Goal: Information Seeking & Learning: Understand process/instructions

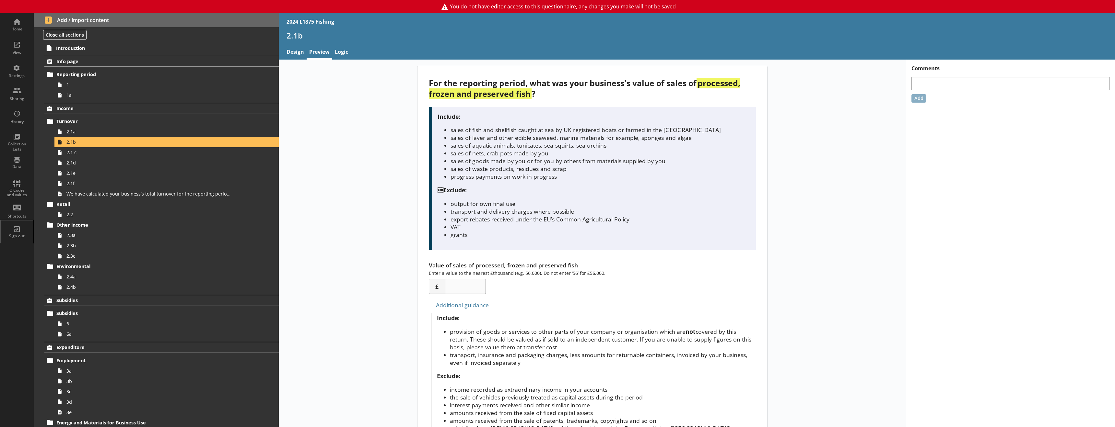
click at [400, 174] on div "For the reporting period, what was your business's value of sales of processed,…" at bounding box center [592, 296] width 627 height 461
click at [97, 167] on link "2.1d" at bounding box center [166, 163] width 224 height 10
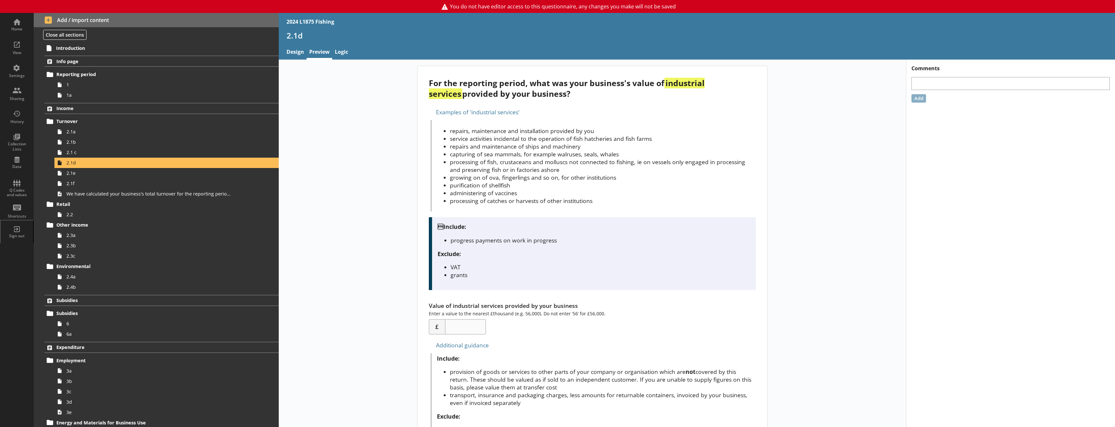
drag, startPoint x: 441, startPoint y: 82, endPoint x: 723, endPoint y: 93, distance: 282.8
click at [622, 93] on div "For the reporting period, what was your business's value of industrial services…" at bounding box center [592, 88] width 327 height 21
click at [553, 99] on div "For the reporting period, what was your business's value of industrial services…" at bounding box center [592, 316] width 350 height 501
drag, startPoint x: 449, startPoint y: 112, endPoint x: 565, endPoint y: 112, distance: 115.7
click at [565, 112] on div "Examples of 'industrial services'" at bounding box center [592, 112] width 327 height 10
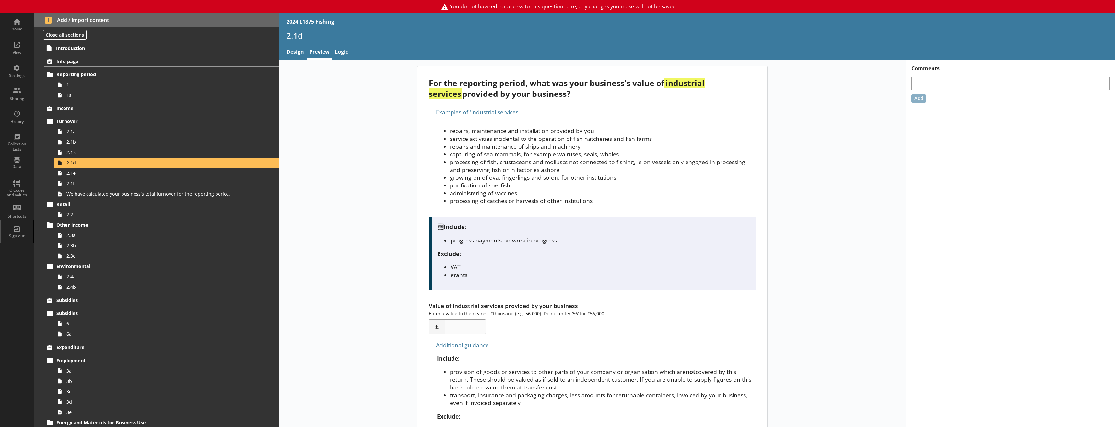
click at [470, 155] on li "capturing of sea mammals, for example walruses, seals, whales" at bounding box center [603, 154] width 306 height 8
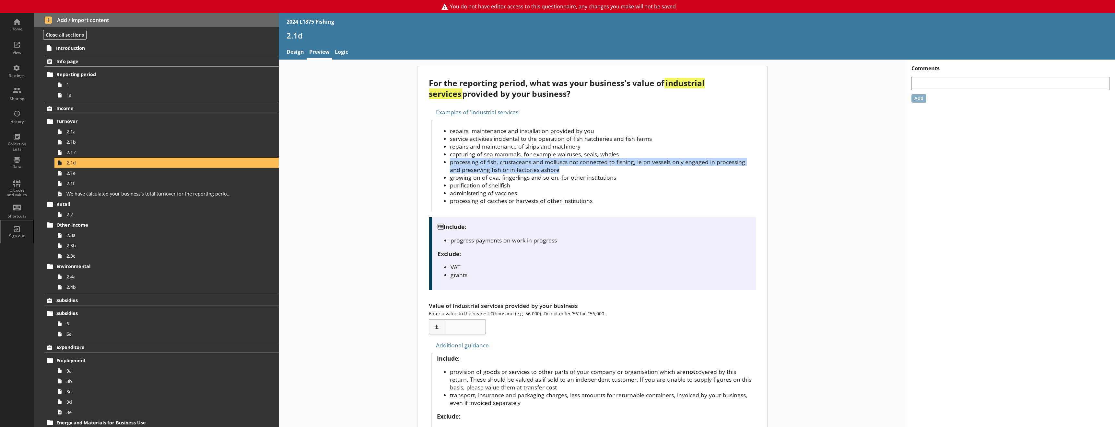
drag, startPoint x: 449, startPoint y: 164, endPoint x: 553, endPoint y: 172, distance: 104.4
click at [553, 172] on li "processing of fish, crustaceans and molluscs not connected to fishing, ie on ve…" at bounding box center [603, 166] width 306 height 16
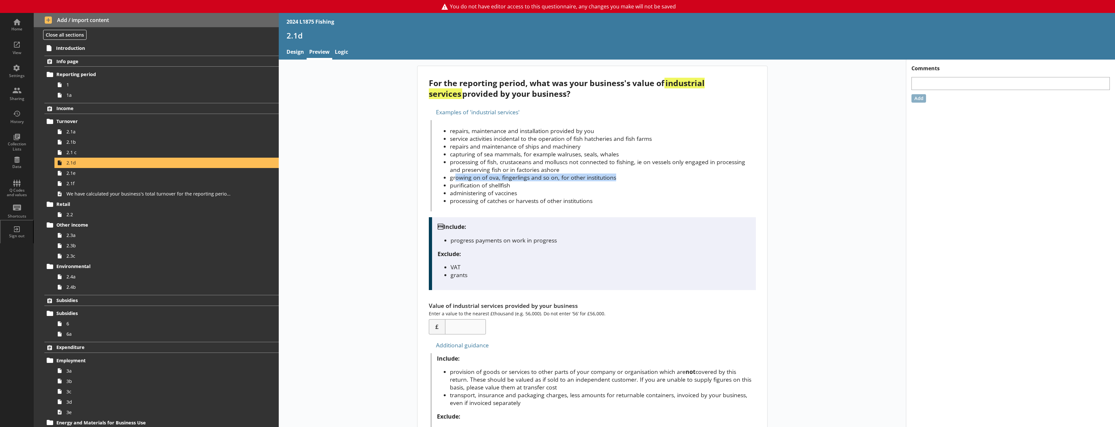
drag, startPoint x: 453, startPoint y: 179, endPoint x: 623, endPoint y: 179, distance: 170.1
click at [622, 179] on li "growing on of ova, fingerlings and so on, for other institutions" at bounding box center [603, 178] width 306 height 8
click at [522, 190] on li "administering of vaccines" at bounding box center [603, 193] width 306 height 8
drag, startPoint x: 486, startPoint y: 178, endPoint x: 494, endPoint y: 178, distance: 7.8
click at [494, 178] on li "growing on of ova, fingerlings and so on, for other institutions" at bounding box center [603, 178] width 306 height 8
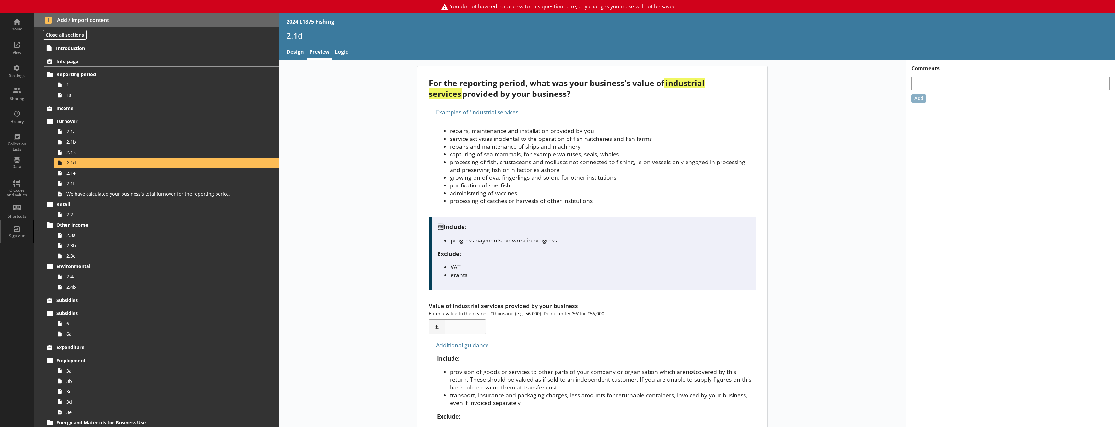
click at [502, 179] on li "growing on of ova, fingerlings and so on, for other institutions" at bounding box center [603, 178] width 306 height 8
drag, startPoint x: 500, startPoint y: 179, endPoint x: 613, endPoint y: 181, distance: 113.5
click at [613, 181] on li "growing on of ova, fingerlings and so on, for other institutions" at bounding box center [603, 178] width 306 height 8
click at [604, 177] on li "growing on of ova, fingerlings and so on, for other institutions" at bounding box center [603, 178] width 306 height 8
drag, startPoint x: 620, startPoint y: 177, endPoint x: 442, endPoint y: 176, distance: 177.6
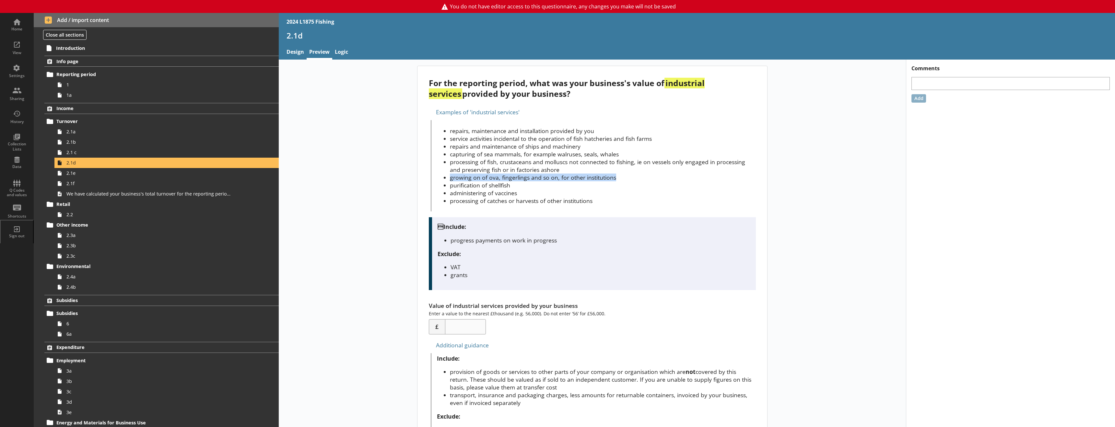
click at [450, 176] on li "growing on of ova, fingerlings and so on, for other institutions" at bounding box center [603, 178] width 306 height 8
click at [393, 195] on div "For the reporting period, what was your business's value of industrial services…" at bounding box center [592, 316] width 627 height 501
drag, startPoint x: 449, startPoint y: 155, endPoint x: 622, endPoint y: 155, distance: 173.0
click at [622, 155] on li "capturing of sea mammals, for example walruses, seals, whales" at bounding box center [603, 154] width 306 height 8
drag, startPoint x: 545, startPoint y: 155, endPoint x: 539, endPoint y: 156, distance: 5.6
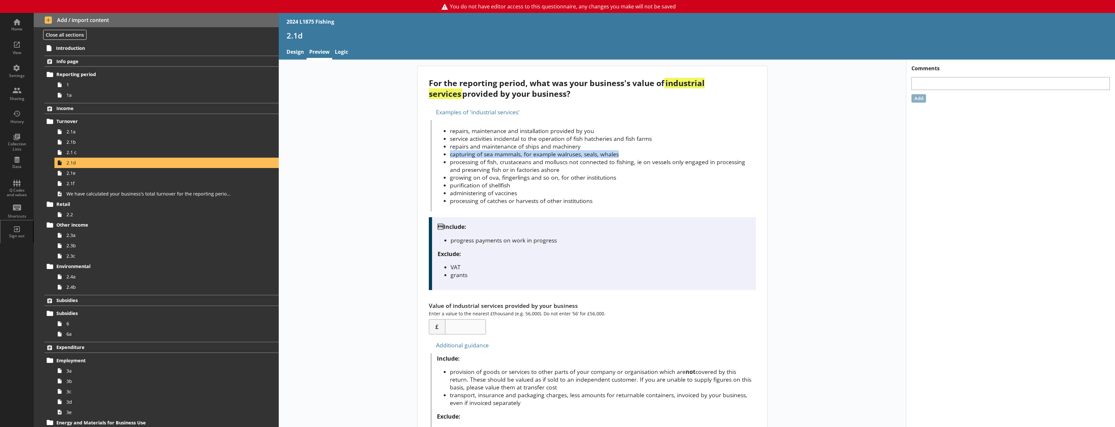
click at [544, 155] on li "capturing of sea mammals, for example walruses, seals, whales" at bounding box center [603, 154] width 306 height 8
click at [458, 155] on li "capturing of sea mammals, for example walruses, seals, whales" at bounding box center [603, 154] width 306 height 8
drag, startPoint x: 450, startPoint y: 144, endPoint x: 588, endPoint y: 144, distance: 138.4
click at [588, 144] on li "repairs and maintenance of ships and machinery" at bounding box center [603, 147] width 306 height 8
click at [589, 145] on li "repairs and maintenance of ships and machinery" at bounding box center [603, 147] width 306 height 8
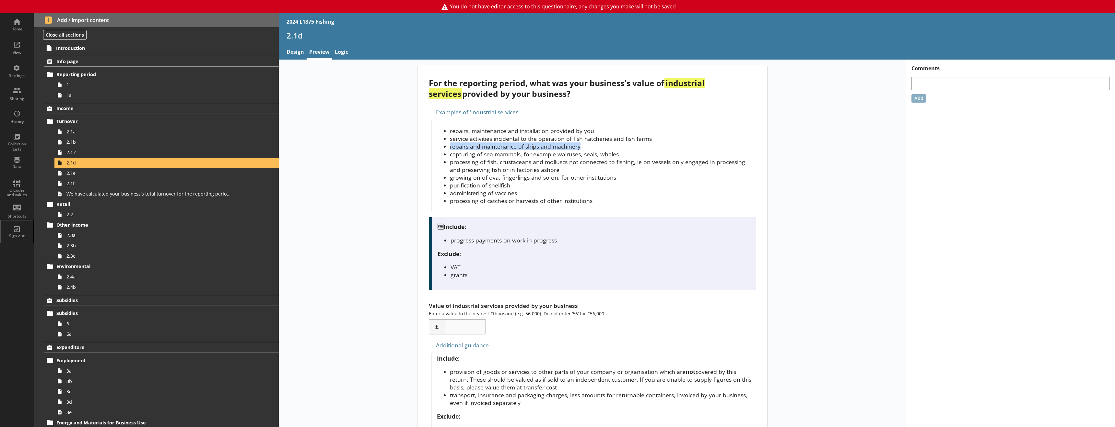
drag, startPoint x: 587, startPoint y: 148, endPoint x: 439, endPoint y: 147, distance: 147.8
click at [439, 147] on ul "repairs, maintenance and installation provided by you service activities incide…" at bounding box center [596, 166] width 319 height 78
click at [468, 146] on li "repairs and maintenance of ships and machinery" at bounding box center [603, 147] width 306 height 8
drag, startPoint x: 448, startPoint y: 147, endPoint x: 626, endPoint y: 146, distance: 177.6
click at [622, 146] on li "repairs and maintenance of ships and machinery" at bounding box center [603, 147] width 306 height 8
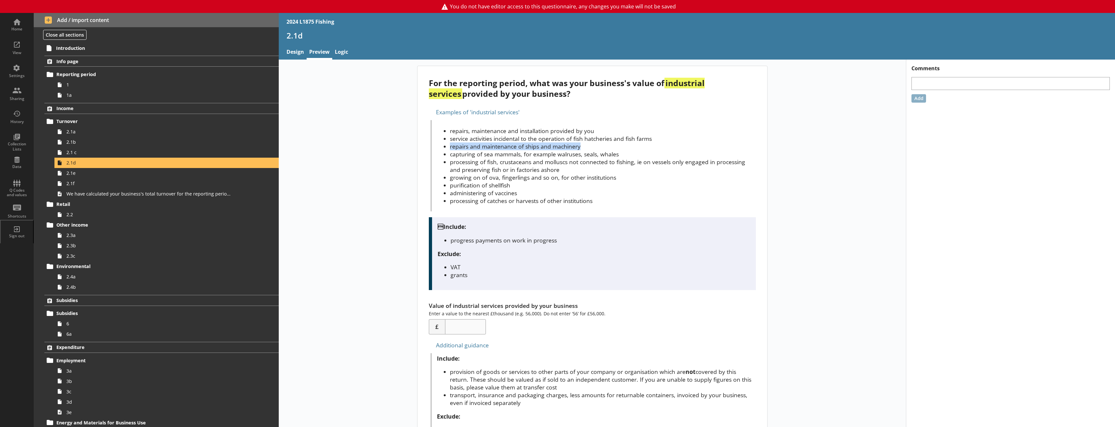
click at [451, 147] on li "repairs and maintenance of ships and machinery" at bounding box center [603, 147] width 306 height 8
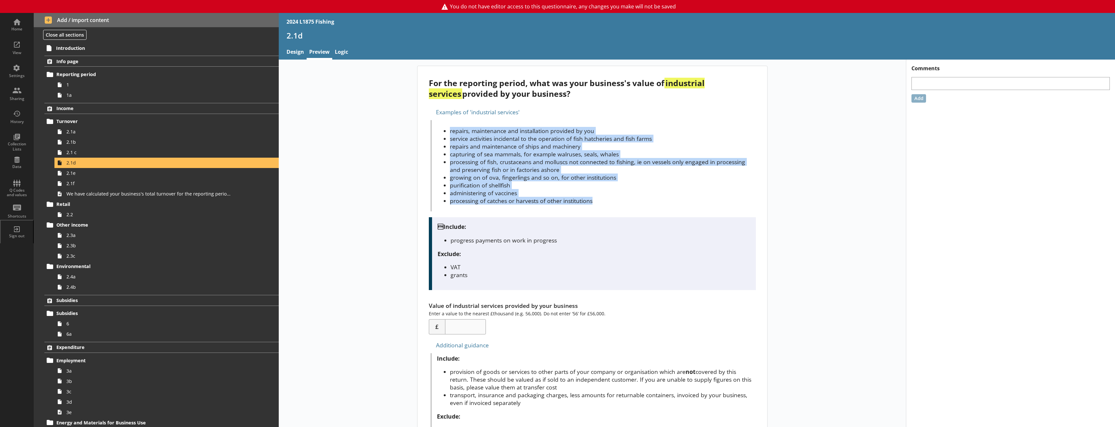
drag, startPoint x: 449, startPoint y: 132, endPoint x: 626, endPoint y: 202, distance: 191.0
click at [622, 202] on ul "repairs, maintenance and installation provided by you service activities incide…" at bounding box center [596, 166] width 319 height 78
click at [480, 205] on li "processing of catches or harvests of other institutions" at bounding box center [603, 201] width 306 height 8
drag, startPoint x: 447, startPoint y: 131, endPoint x: 598, endPoint y: 206, distance: 168.4
click at [598, 206] on div "repairs, maintenance and installation provided by you service activities incide…" at bounding box center [593, 165] width 325 height 91
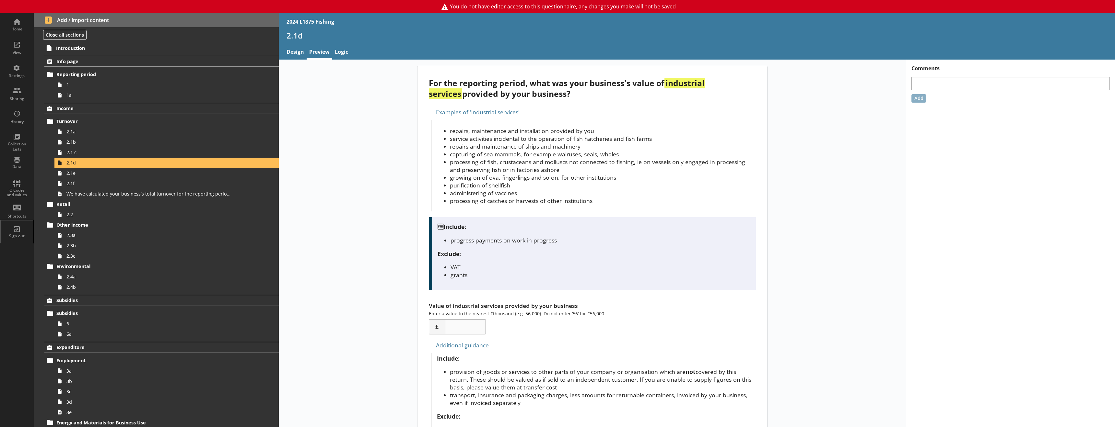
click at [402, 225] on div "For the reporting period, what was your business's value of industrial services…" at bounding box center [592, 316] width 627 height 501
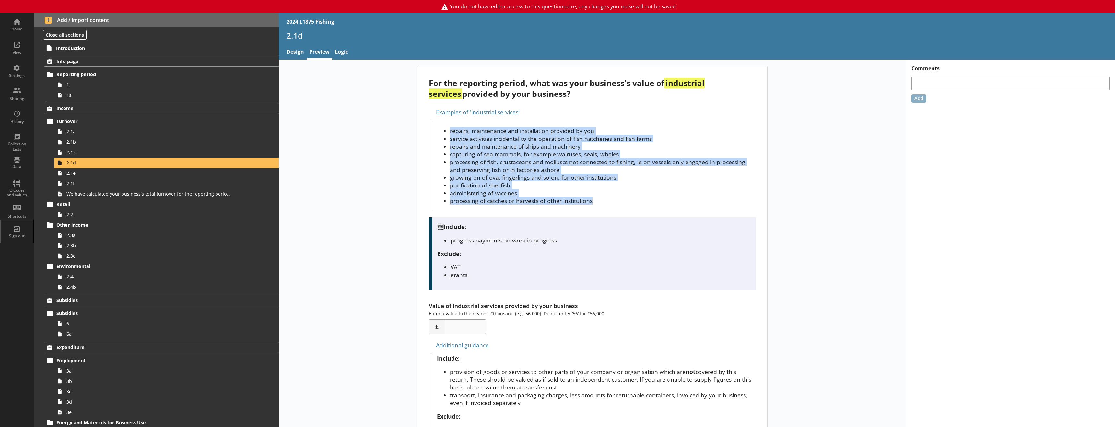
drag, startPoint x: 590, startPoint y: 202, endPoint x: 445, endPoint y: 126, distance: 163.2
click at [445, 126] on div "repairs, maintenance and installation provided by you service activities incide…" at bounding box center [593, 165] width 325 height 91
click at [450, 138] on li "service activities incidental to the operation of fish hatcheries and fish farms" at bounding box center [603, 139] width 306 height 8
drag, startPoint x: 426, startPoint y: 81, endPoint x: 606, endPoint y: 92, distance: 179.9
click at [606, 92] on div "For the reporting period, what was your business's value of industrial services…" at bounding box center [592, 316] width 350 height 501
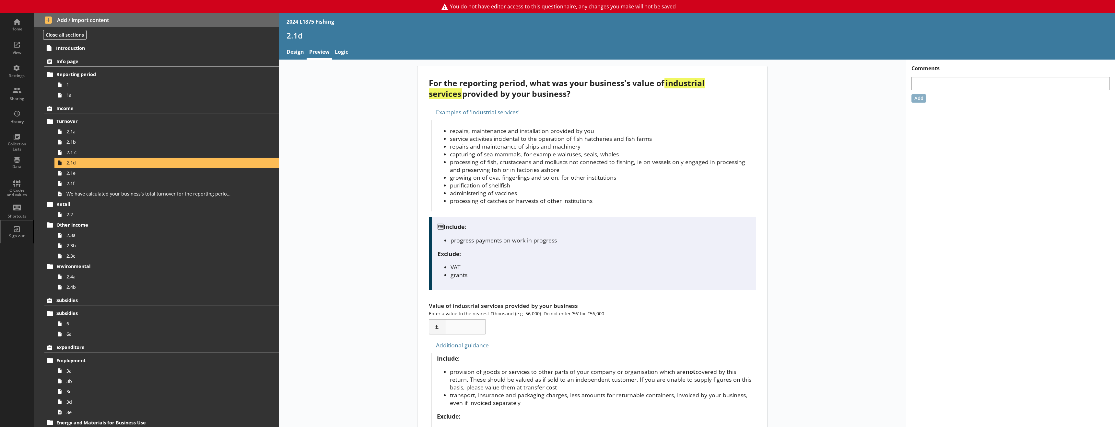
click at [534, 203] on li "processing of catches or harvests of other institutions" at bounding box center [603, 201] width 306 height 8
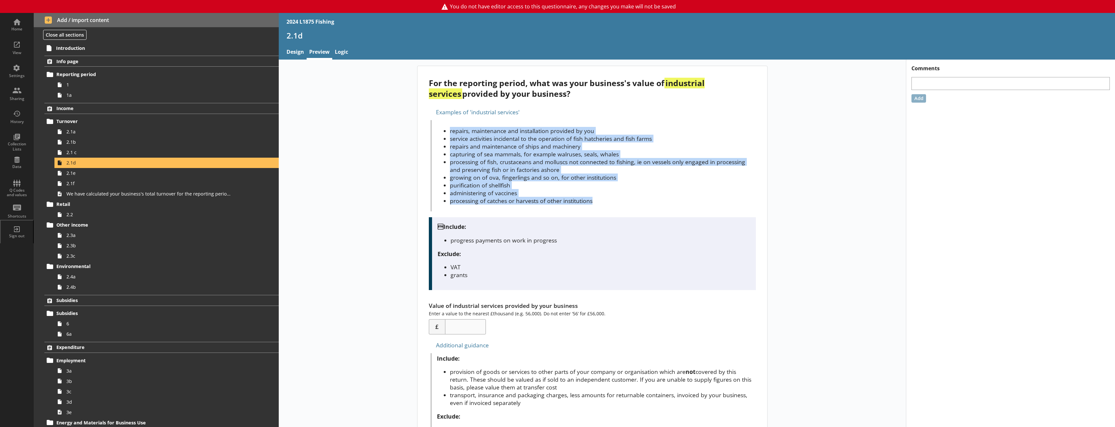
drag, startPoint x: 596, startPoint y: 202, endPoint x: 409, endPoint y: 134, distance: 198.8
click at [411, 134] on main "For the reporting period, what was your business's value of industrial services…" at bounding box center [592, 316] width 363 height 501
click at [413, 149] on main "For the reporting period, what was your business's value of industrial services…" at bounding box center [592, 316] width 363 height 501
drag, startPoint x: 449, startPoint y: 132, endPoint x: 618, endPoint y: 197, distance: 181.4
click at [618, 197] on ul "repairs, maintenance and installation provided by you service activities incide…" at bounding box center [596, 166] width 319 height 78
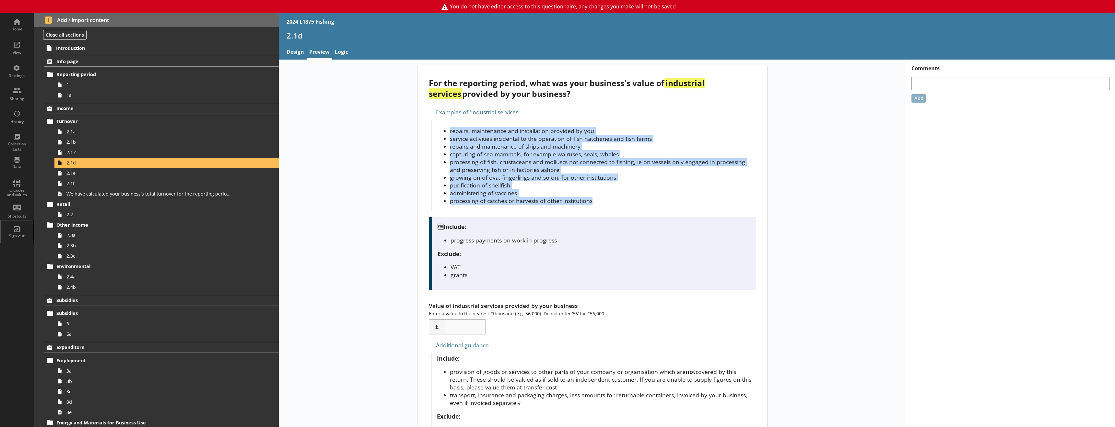
click at [617, 198] on li "processing of catches or harvests of other institutions" at bounding box center [603, 201] width 306 height 8
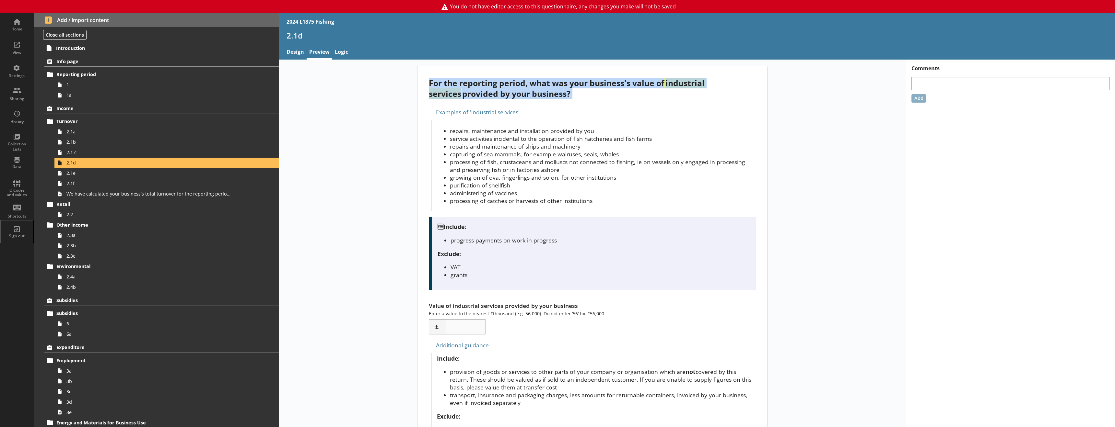
drag, startPoint x: 429, startPoint y: 83, endPoint x: 616, endPoint y: 99, distance: 188.0
click at [616, 99] on div "For the reporting period, what was your business's value of industrial services…" at bounding box center [592, 316] width 350 height 501
click at [445, 90] on div "For the reporting period, what was your business's value of industrial services…" at bounding box center [592, 88] width 327 height 21
drag, startPoint x: 431, startPoint y: 81, endPoint x: 714, endPoint y: 116, distance: 284.7
click at [622, 116] on div "For the reporting period, what was your business's value of industrial services…" at bounding box center [592, 316] width 350 height 501
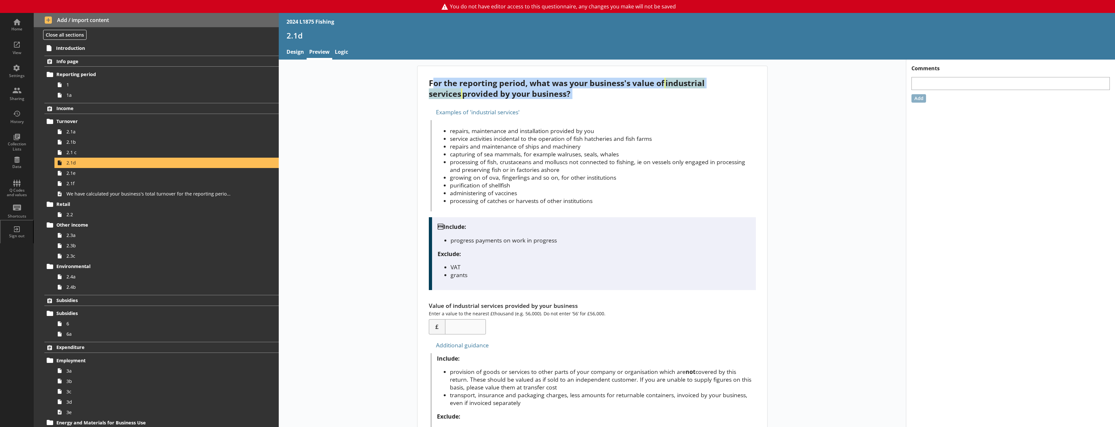
click at [622, 107] on div "Examples of 'industrial services'" at bounding box center [592, 112] width 327 height 10
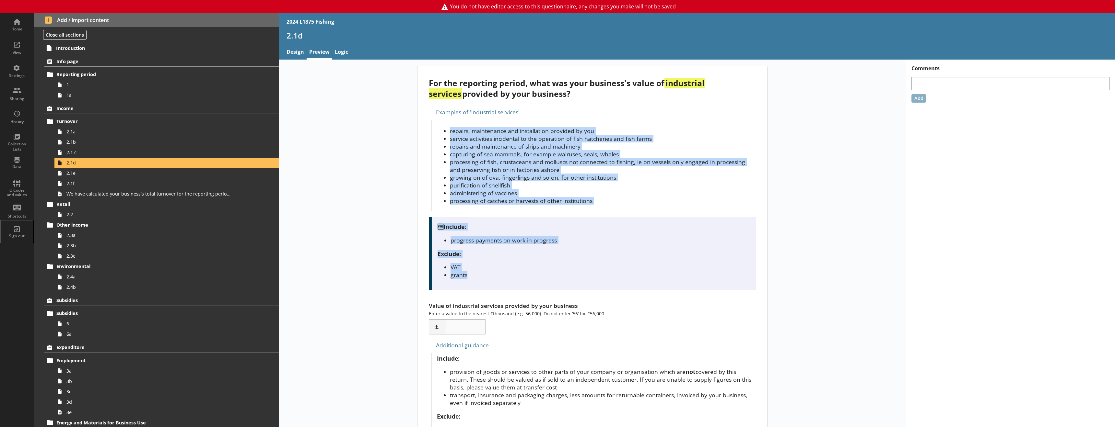
drag, startPoint x: 445, startPoint y: 126, endPoint x: 588, endPoint y: 282, distance: 211.3
click at [588, 282] on div "For the reporting period, what was your business's value of industrial services…" at bounding box center [592, 316] width 350 height 501
click at [591, 279] on div "Include: progress payments on work in progress Exclude: VAT grants" at bounding box center [592, 253] width 327 height 73
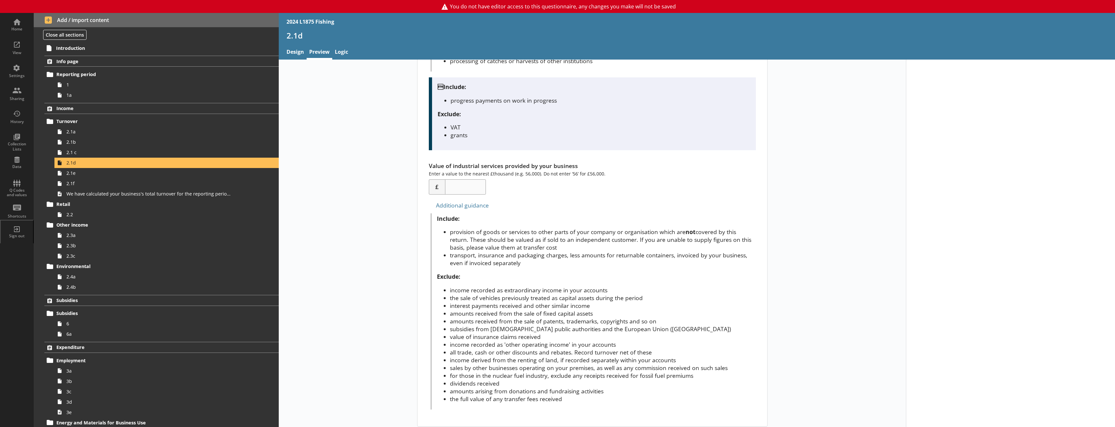
scroll to position [145, 0]
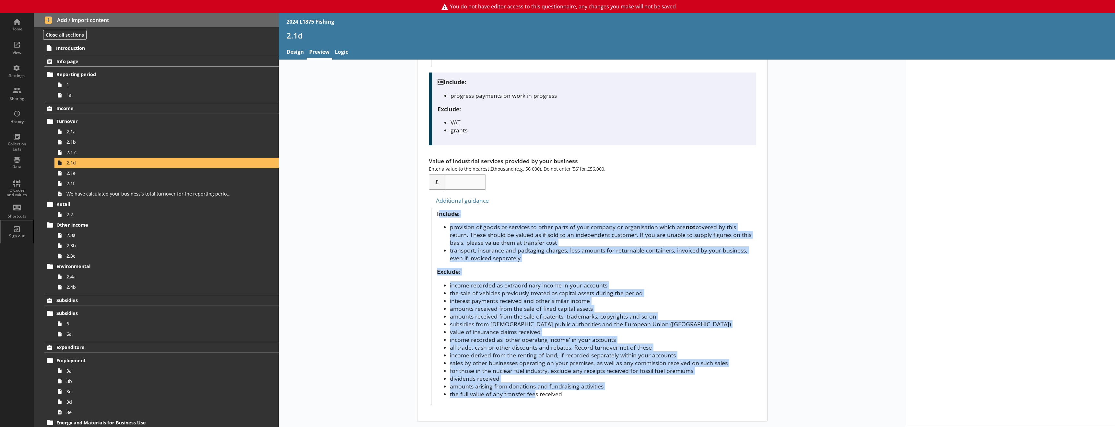
drag, startPoint x: 436, startPoint y: 215, endPoint x: 533, endPoint y: 407, distance: 215.5
click at [534, 295] on div "For the reporting period, what was your business's value of industrial services…" at bounding box center [592, 171] width 350 height 501
click at [533, 295] on div "For the reporting period, what was your business's value of industrial services…" at bounding box center [592, 171] width 350 height 501
drag, startPoint x: 580, startPoint y: 392, endPoint x: 430, endPoint y: 213, distance: 234.2
click at [431, 213] on div "Include: provision of goods or services to other parts of your company or organ…" at bounding box center [593, 307] width 325 height 196
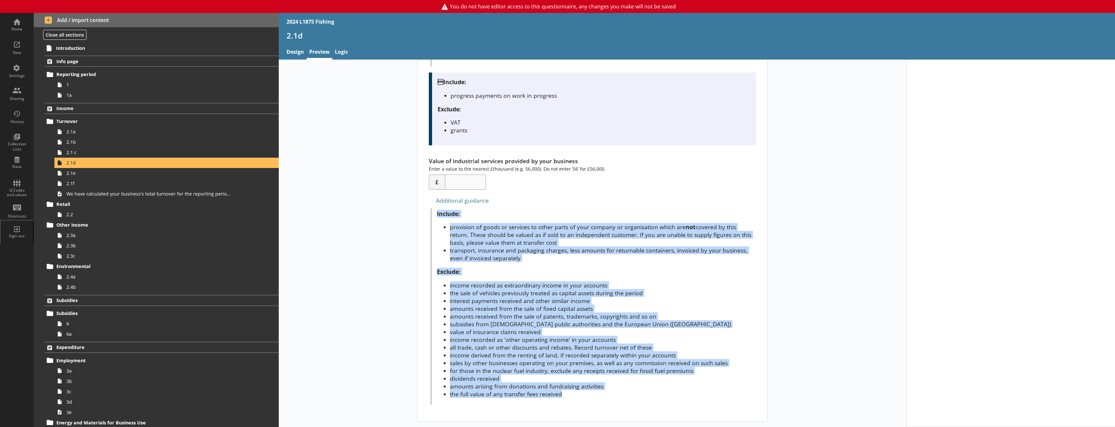
click at [333, 277] on div "For the reporting period, what was your business's value of industrial services…" at bounding box center [592, 171] width 627 height 501
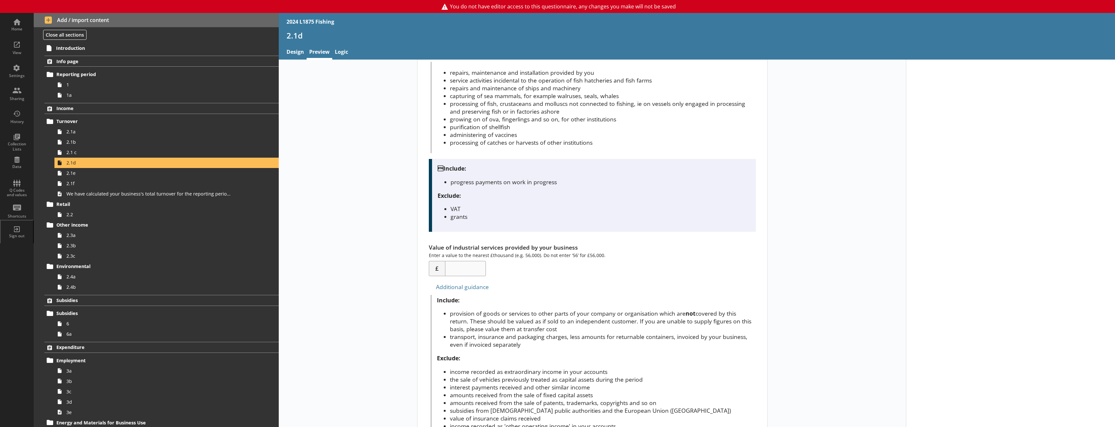
scroll to position [0, 0]
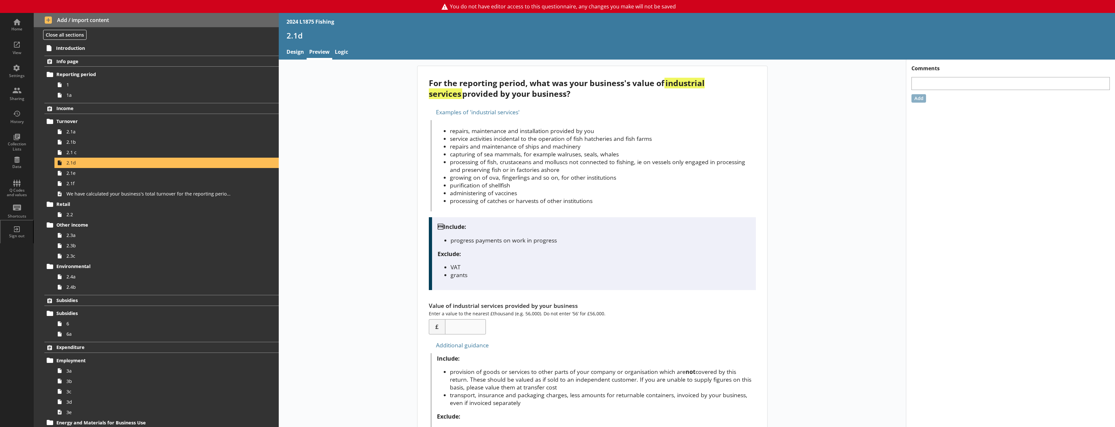
drag, startPoint x: 436, startPoint y: 81, endPoint x: 577, endPoint y: 99, distance: 142.5
click at [577, 99] on div "For the reporting period, what was your business's value of industrial services…" at bounding box center [592, 88] width 327 height 21
click at [622, 128] on li "repairs, maintenance and installation provided by you" at bounding box center [603, 131] width 306 height 8
drag, startPoint x: 580, startPoint y: 83, endPoint x: 689, endPoint y: 92, distance: 109.3
click at [622, 92] on div "For the reporting period, what was your business's value of industrial services…" at bounding box center [592, 88] width 327 height 21
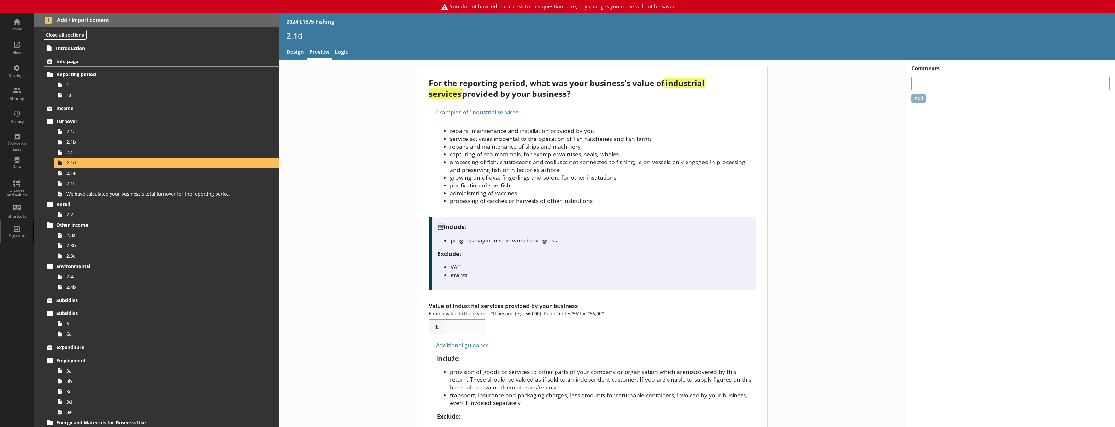
click at [622, 134] on li "repairs, maintenance and installation provided by you" at bounding box center [603, 131] width 306 height 8
drag, startPoint x: 588, startPoint y: 85, endPoint x: 631, endPoint y: 84, distance: 42.5
click at [622, 84] on div "For the reporting period, what was your business's value of industrial services…" at bounding box center [592, 88] width 327 height 21
drag, startPoint x: 600, startPoint y: 104, endPoint x: 590, endPoint y: 109, distance: 11.5
click at [600, 104] on div "For the reporting period, what was your business's value of industrial services…" at bounding box center [592, 316] width 350 height 501
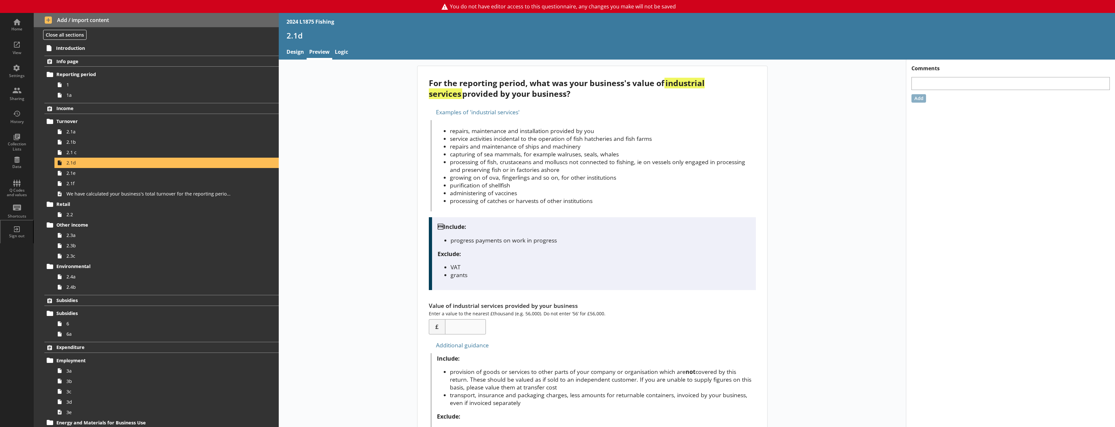
click at [555, 131] on li "repairs, maintenance and installation provided by you" at bounding box center [603, 131] width 306 height 8
drag, startPoint x: 589, startPoint y: 86, endPoint x: 659, endPoint y: 86, distance: 70.3
click at [622, 86] on div "For the reporting period, what was your business's value of industrial services…" at bounding box center [592, 88] width 327 height 21
click at [622, 80] on strong "industrial services" at bounding box center [567, 88] width 276 height 21
drag, startPoint x: 446, startPoint y: 80, endPoint x: 589, endPoint y: 97, distance: 144.2
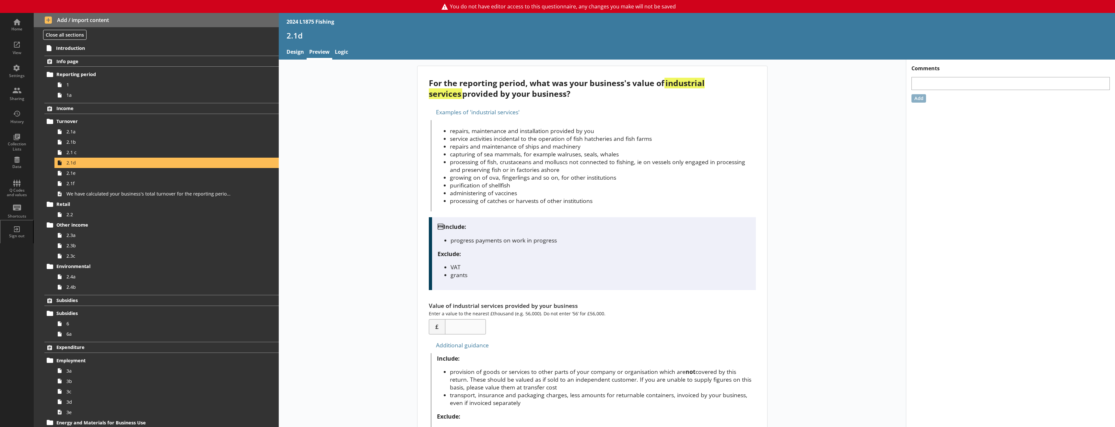
click at [589, 97] on div "For the reporting period, what was your business's value of industrial services…" at bounding box center [592, 88] width 327 height 21
click at [525, 172] on li "processing of fish, crustaceans and molluscs not connected to fishing, ie on ve…" at bounding box center [603, 166] width 306 height 16
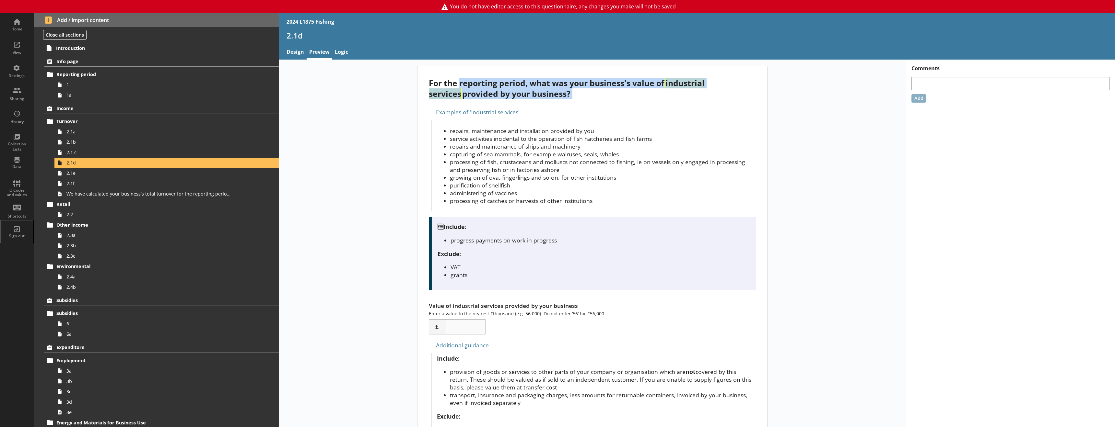
drag, startPoint x: 539, startPoint y: 101, endPoint x: 457, endPoint y: 87, distance: 82.8
click at [457, 87] on div "For the reporting period, what was your business's value of industrial services…" at bounding box center [592, 316] width 350 height 501
click at [622, 93] on div "For the reporting period, what was your business's value of industrial services…" at bounding box center [592, 88] width 327 height 21
drag, startPoint x: 577, startPoint y: 82, endPoint x: 602, endPoint y: 88, distance: 26.3
click at [622, 82] on div "For the reporting period, what was your business's value of industrial services…" at bounding box center [592, 88] width 327 height 21
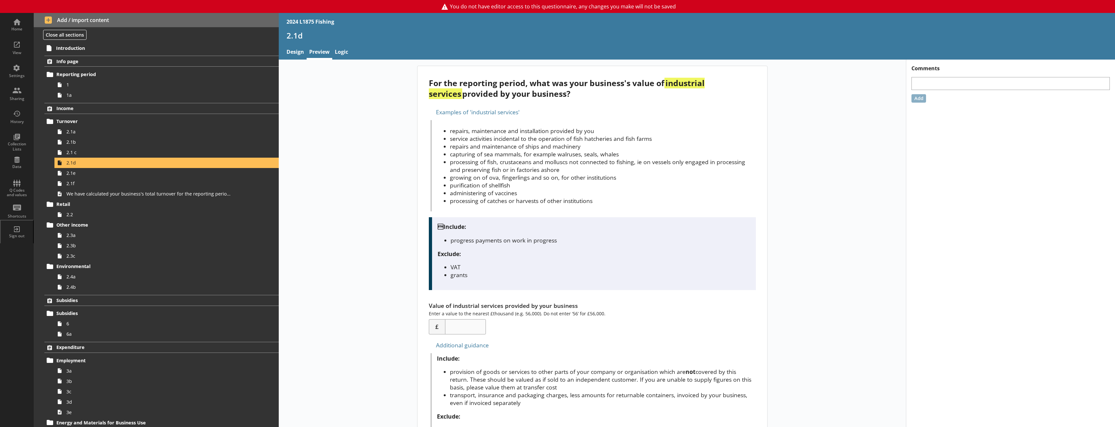
click at [570, 91] on div "For the reporting period, what was your business's value of industrial services…" at bounding box center [592, 88] width 327 height 21
drag, startPoint x: 573, startPoint y: 85, endPoint x: 633, endPoint y: 84, distance: 60.3
click at [622, 84] on div "For the reporting period, what was your business's value of industrial services…" at bounding box center [592, 88] width 327 height 21
click at [611, 89] on div "For the reporting period, what was your business's value of industrial services…" at bounding box center [592, 88] width 327 height 21
drag, startPoint x: 590, startPoint y: 83, endPoint x: 633, endPoint y: 83, distance: 43.4
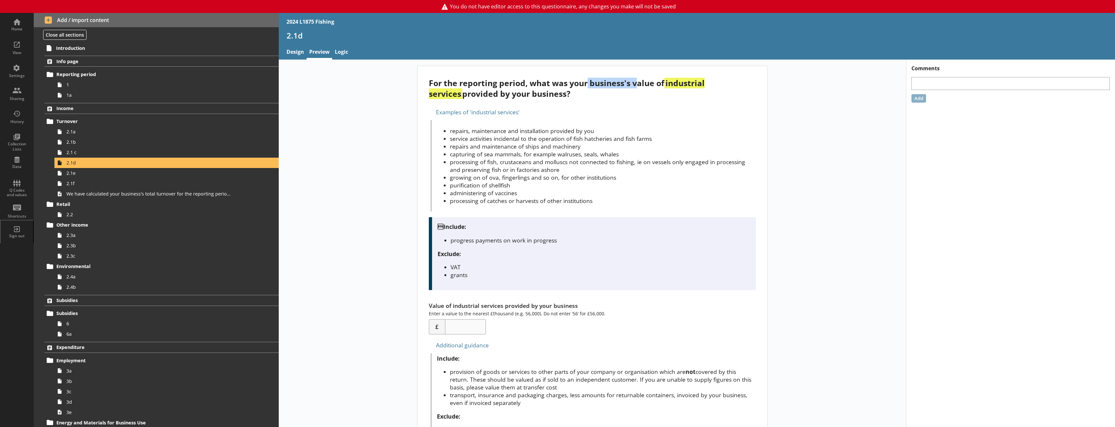
click at [622, 83] on div "For the reporting period, what was your business's value of industrial services…" at bounding box center [592, 88] width 327 height 21
click at [615, 97] on div "For the reporting period, what was your business's value of industrial services…" at bounding box center [592, 88] width 327 height 21
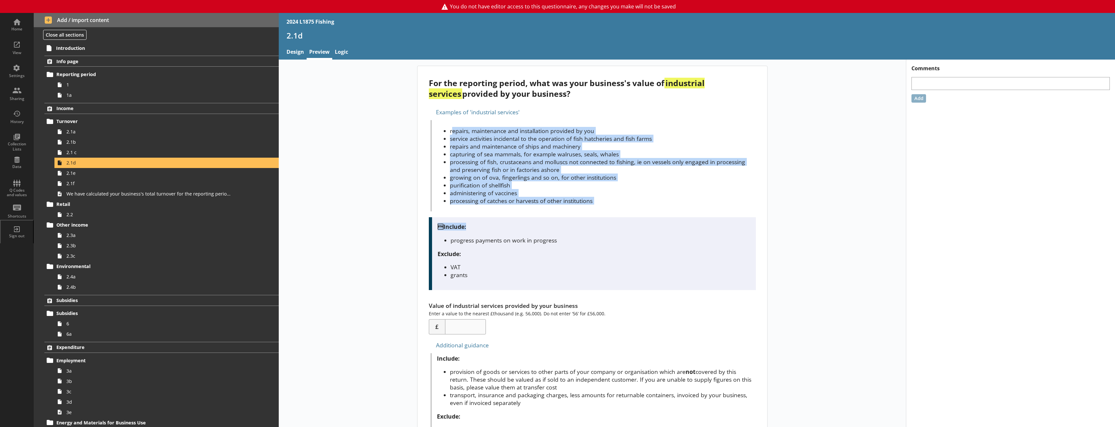
drag, startPoint x: 450, startPoint y: 131, endPoint x: 617, endPoint y: 220, distance: 189.8
click at [622, 220] on div "For the reporting period, what was your business's value of industrial services…" at bounding box center [592, 316] width 350 height 501
click at [429, 192] on div "Examples of 'industrial services' repairs, maintenance and installation provide…" at bounding box center [592, 159] width 327 height 105
drag, startPoint x: 570, startPoint y: 191, endPoint x: 444, endPoint y: 127, distance: 141.2
click at [444, 127] on ul "repairs, maintenance and installation provided by you service activities incide…" at bounding box center [596, 166] width 319 height 78
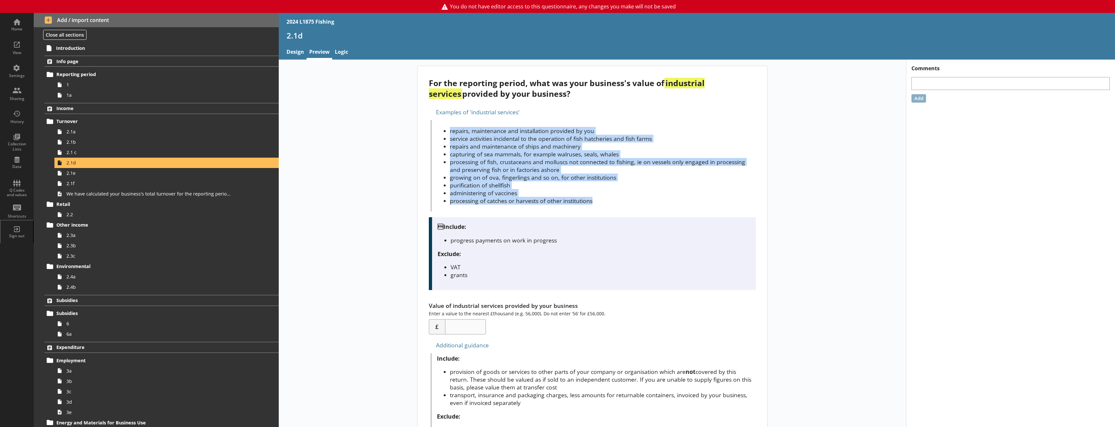
click at [607, 203] on li "processing of catches or harvests of other institutions" at bounding box center [603, 201] width 306 height 8
drag, startPoint x: 627, startPoint y: 205, endPoint x: 439, endPoint y: 134, distance: 200.1
click at [439, 134] on ul "repairs, maintenance and installation provided by you service activities incide…" at bounding box center [596, 166] width 319 height 78
click at [479, 136] on li "service activities incidental to the operation of fish hatcheries and fish farms" at bounding box center [603, 139] width 306 height 8
drag, startPoint x: 455, startPoint y: 131, endPoint x: 687, endPoint y: 228, distance: 251.7
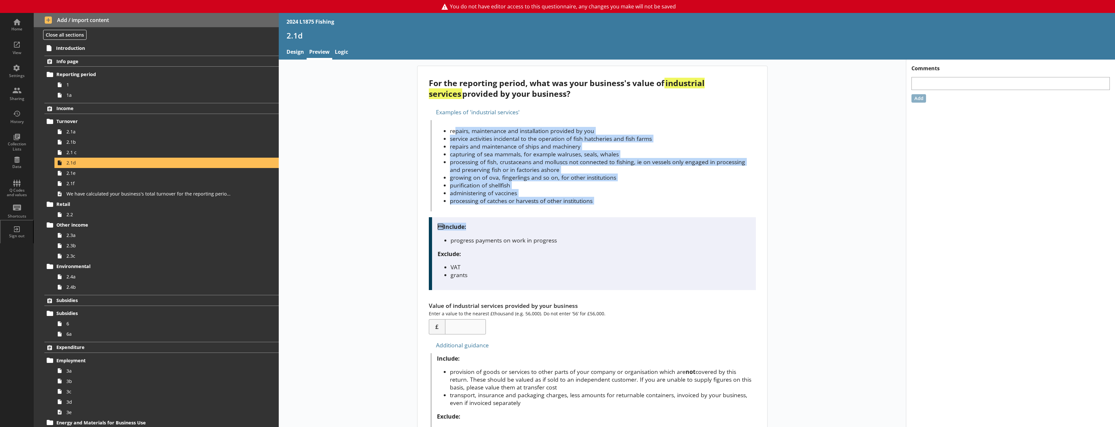
click at [622, 228] on div "For the reporting period, what was your business's value of industrial services…" at bounding box center [592, 316] width 350 height 501
click at [622, 183] on li "purification of shellfish" at bounding box center [603, 185] width 306 height 8
click at [384, 158] on div "For the reporting period, what was your business's value of industrial services…" at bounding box center [592, 316] width 627 height 501
click at [508, 183] on li "purification of shellfish" at bounding box center [603, 185] width 306 height 8
